Goal: Navigation & Orientation: Find specific page/section

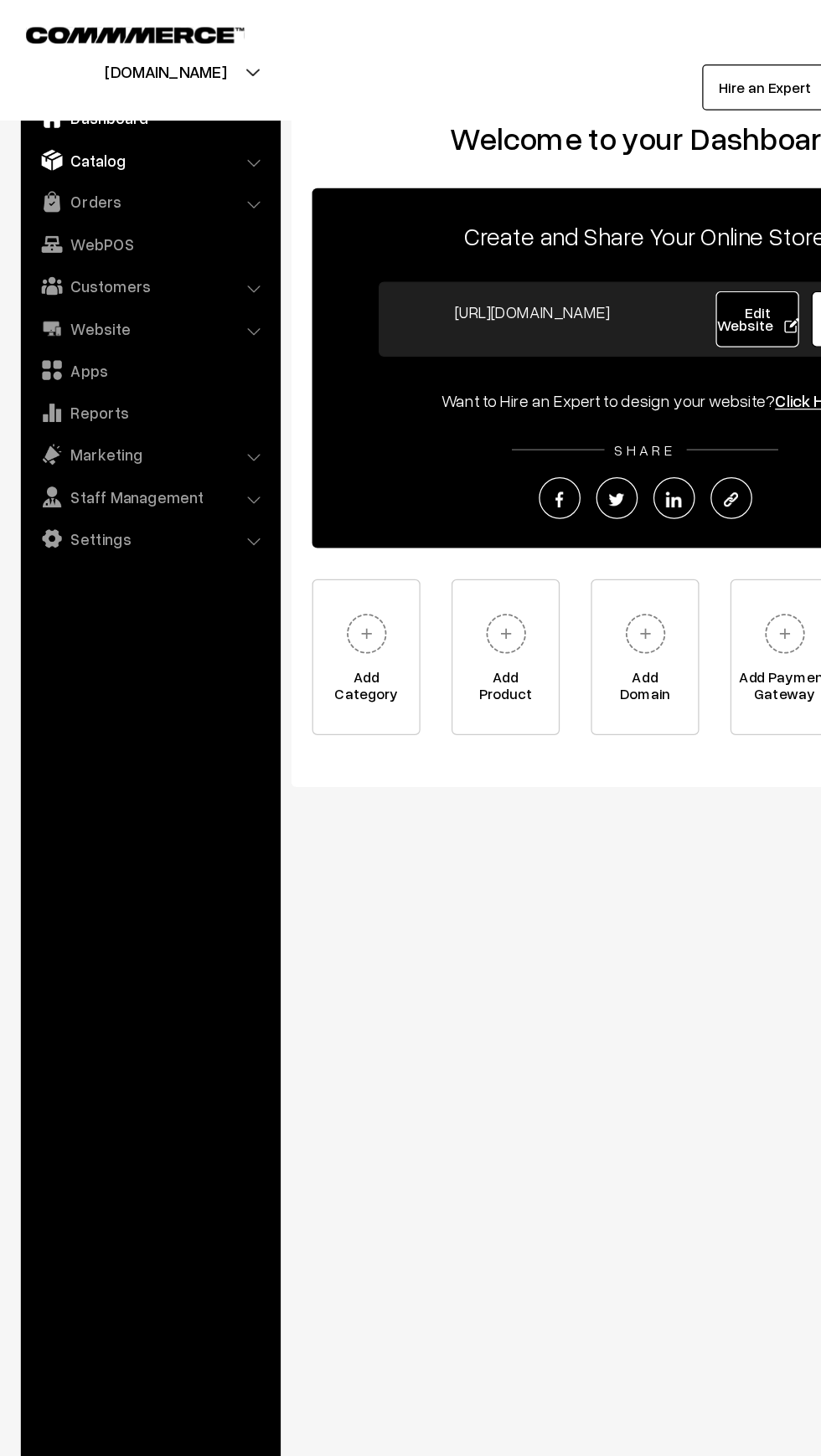
click at [52, 143] on link "Catalog" at bounding box center [120, 129] width 199 height 31
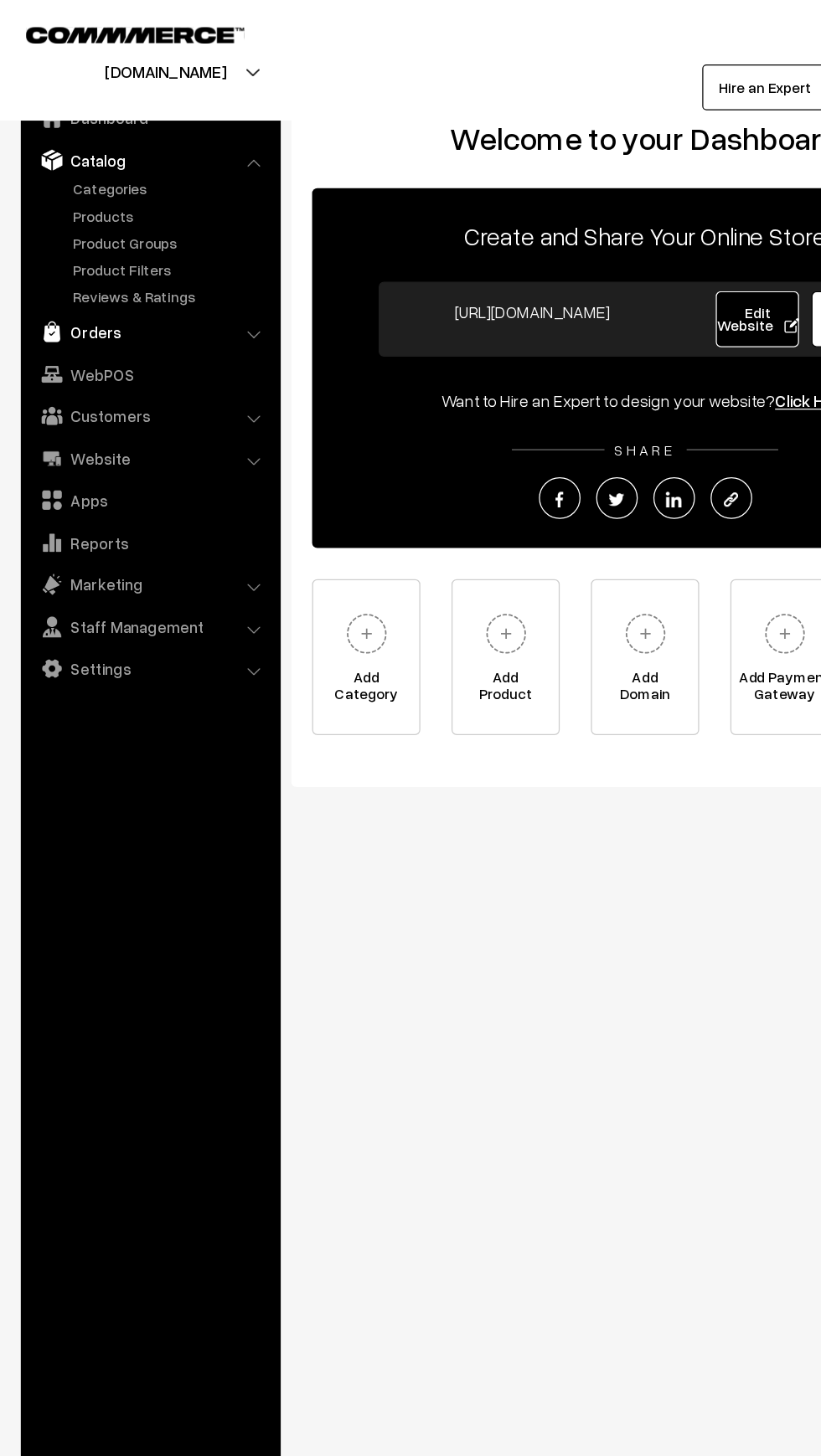
click at [54, 270] on link "Orders" at bounding box center [120, 267] width 199 height 31
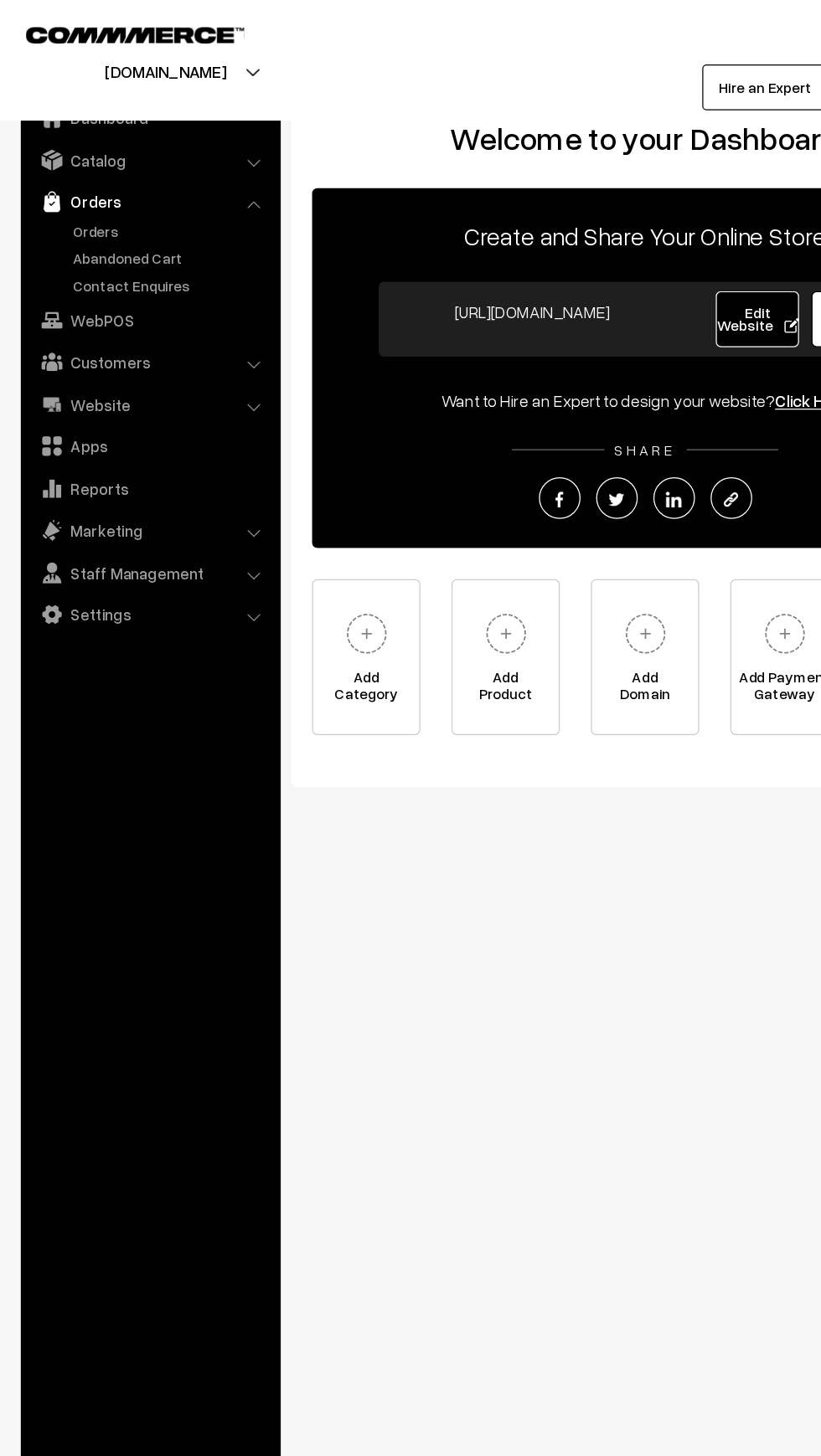
click at [54, 171] on link "Orders" at bounding box center [120, 162] width 199 height 31
click at [59, 192] on link "Orders" at bounding box center [137, 187] width 166 height 18
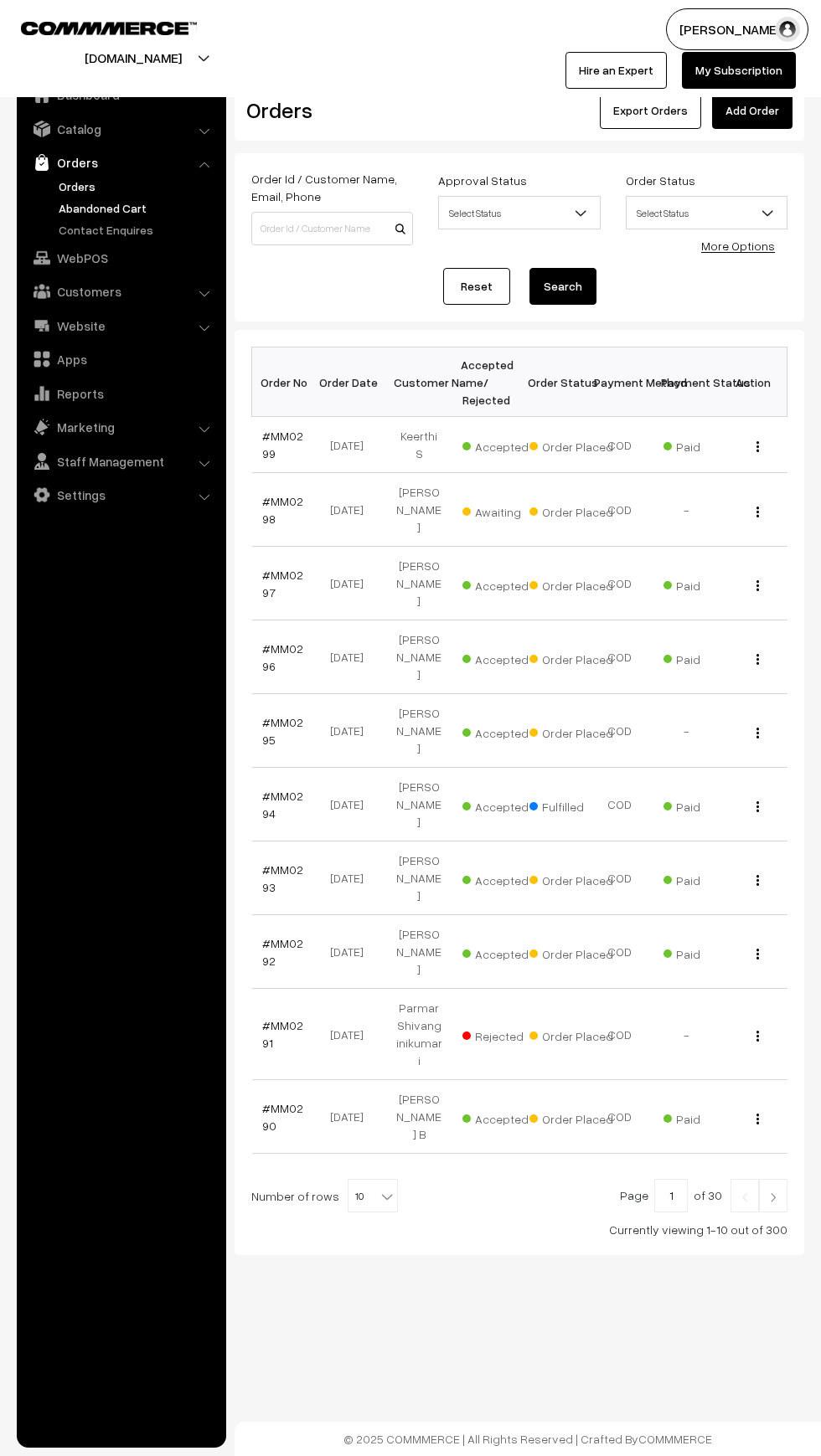
click at [57, 216] on link "Abandoned Cart" at bounding box center [137, 208] width 166 height 18
